Goal: Information Seeking & Learning: Learn about a topic

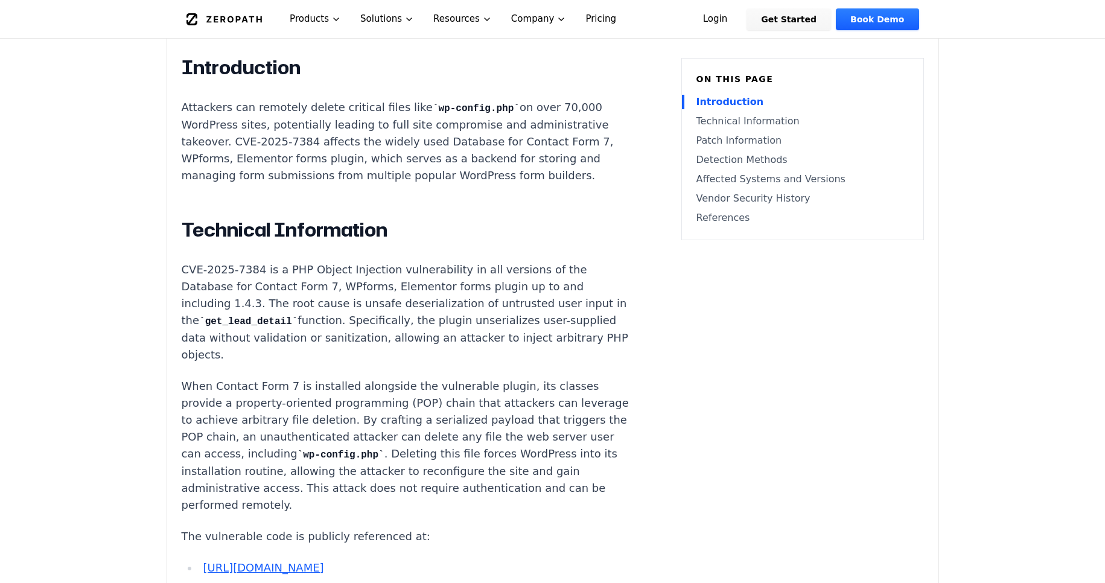
scroll to position [869, 0]
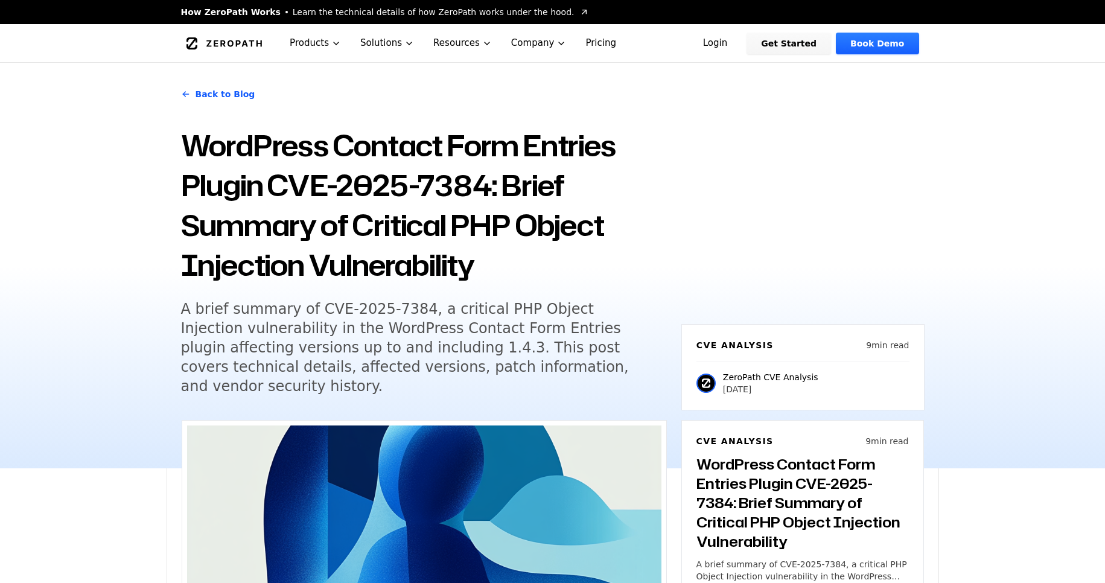
scroll to position [724, 0]
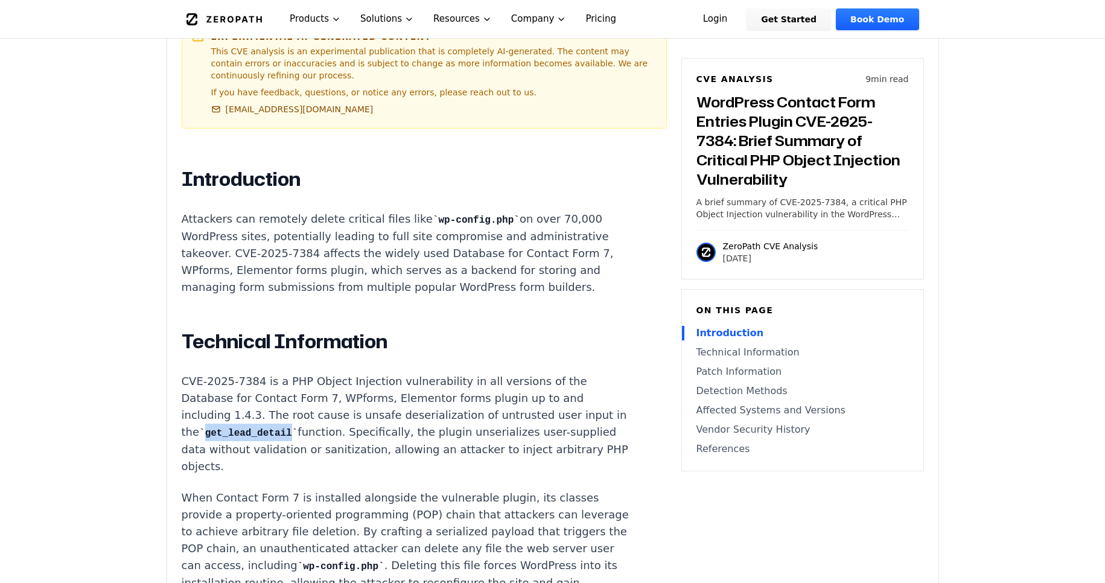
drag, startPoint x: 293, startPoint y: 415, endPoint x: 209, endPoint y: 412, distance: 83.9
click at [209, 428] on code "get_lead_detail" at bounding box center [248, 433] width 98 height 11
copy code "get_lead_detail"
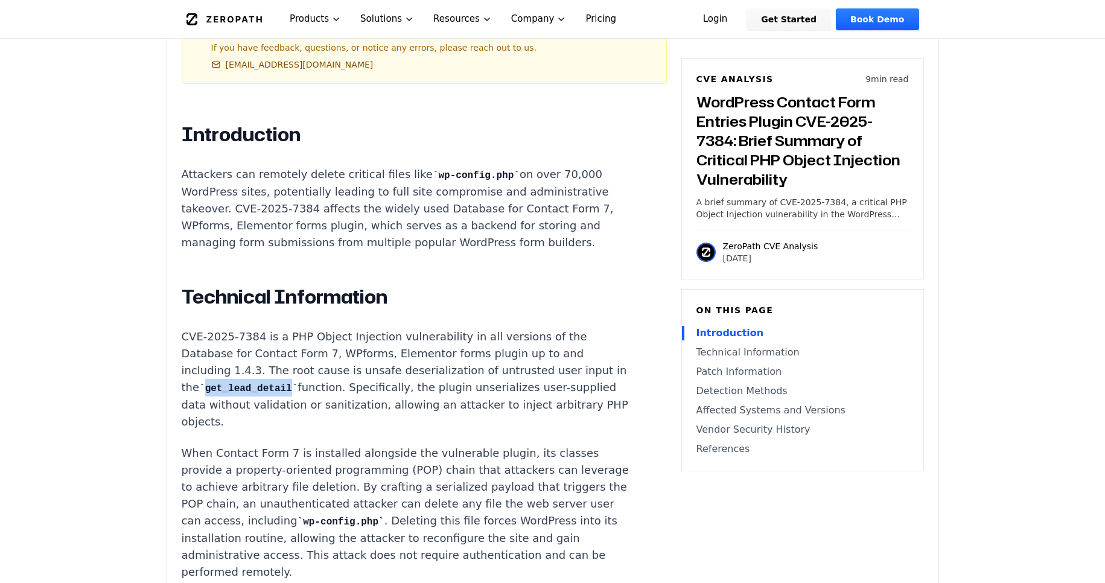
scroll to position [941, 0]
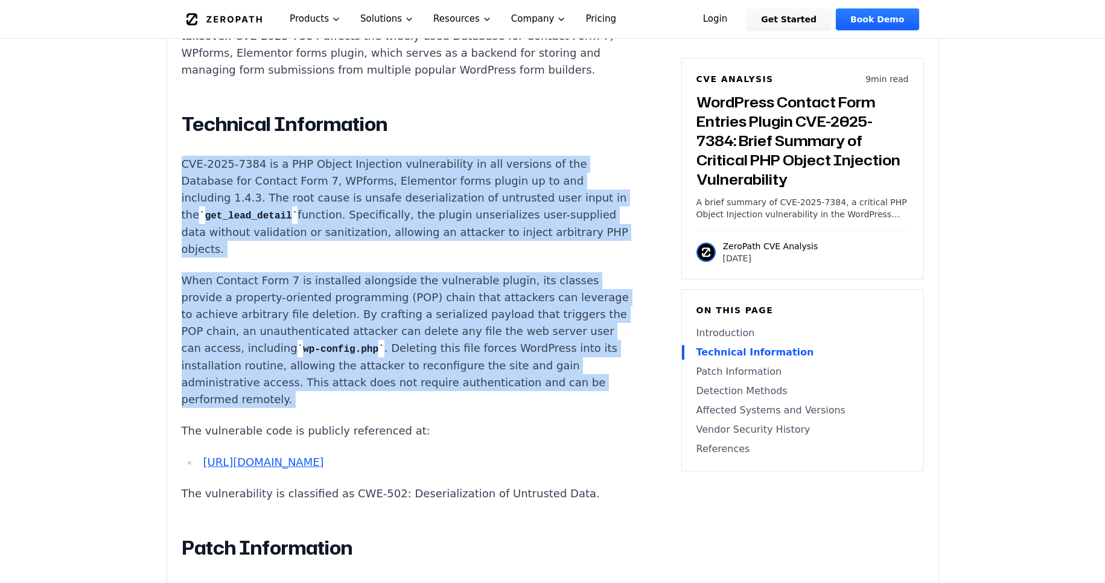
drag, startPoint x: 407, startPoint y: 394, endPoint x: 181, endPoint y: 139, distance: 341.1
copy div "CVE-2025-7384 is a PHP Object Injection vulnerability in all versions of the Da…"
